Goal: Task Accomplishment & Management: Use online tool/utility

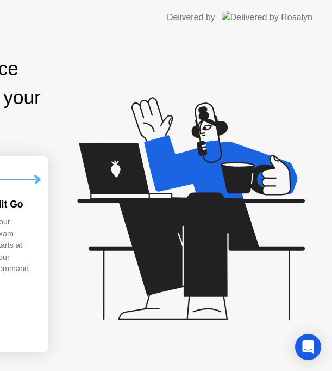
drag, startPoint x: 248, startPoint y: 287, endPoint x: 250, endPoint y: 236, distance: 51.7
click at [250, 236] on icon at bounding box center [188, 213] width 281 height 279
drag, startPoint x: 217, startPoint y: 139, endPoint x: 208, endPoint y: -3, distance: 141.7
click at [208, 0] on html "Delivered by Exam Pre-flight: 5 min Find a quiet place and prepare for your exa…" at bounding box center [166, 185] width 332 height 371
drag, startPoint x: 182, startPoint y: 286, endPoint x: 143, endPoint y: 320, distance: 52.1
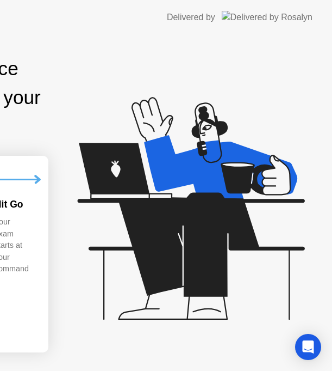
click at [46, 235] on div "Hit Go Your exam starts at your command" at bounding box center [21, 268] width 52 height 142
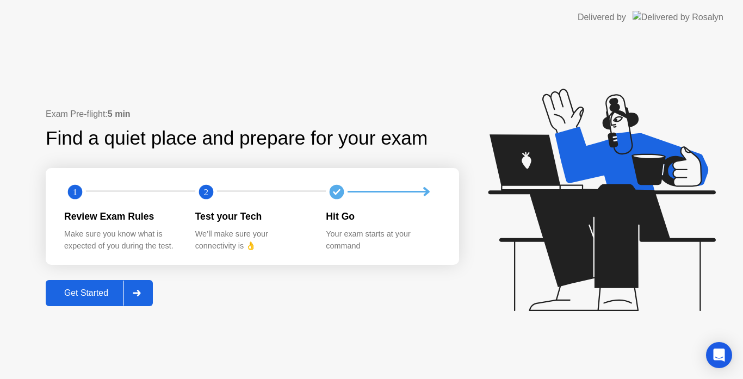
click at [86, 289] on div "Get Started" at bounding box center [86, 293] width 75 height 10
